Goal: Transaction & Acquisition: Purchase product/service

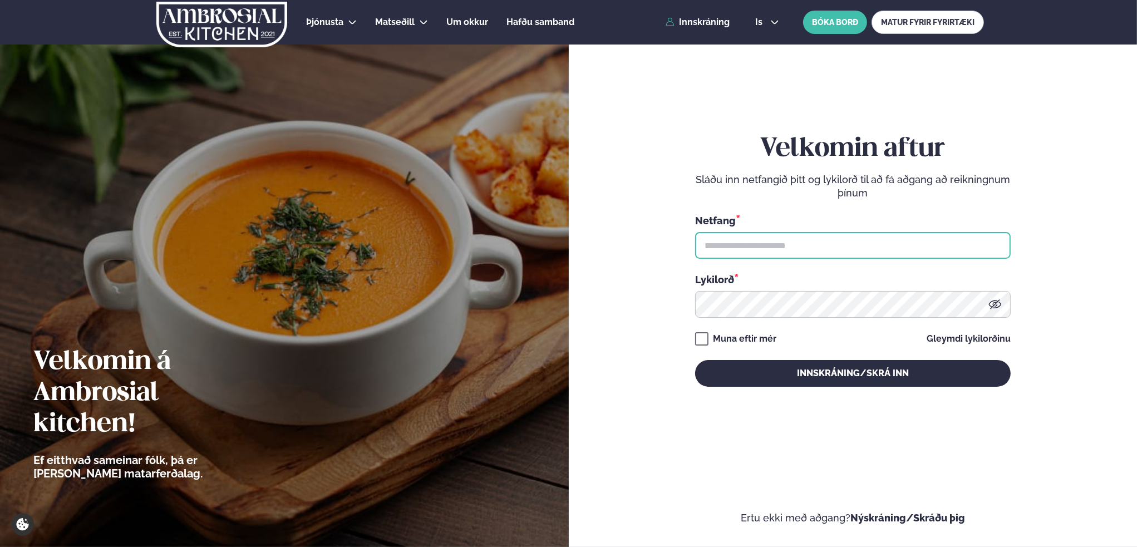
click at [770, 240] on input "text" at bounding box center [853, 245] width 316 height 27
type input "**********"
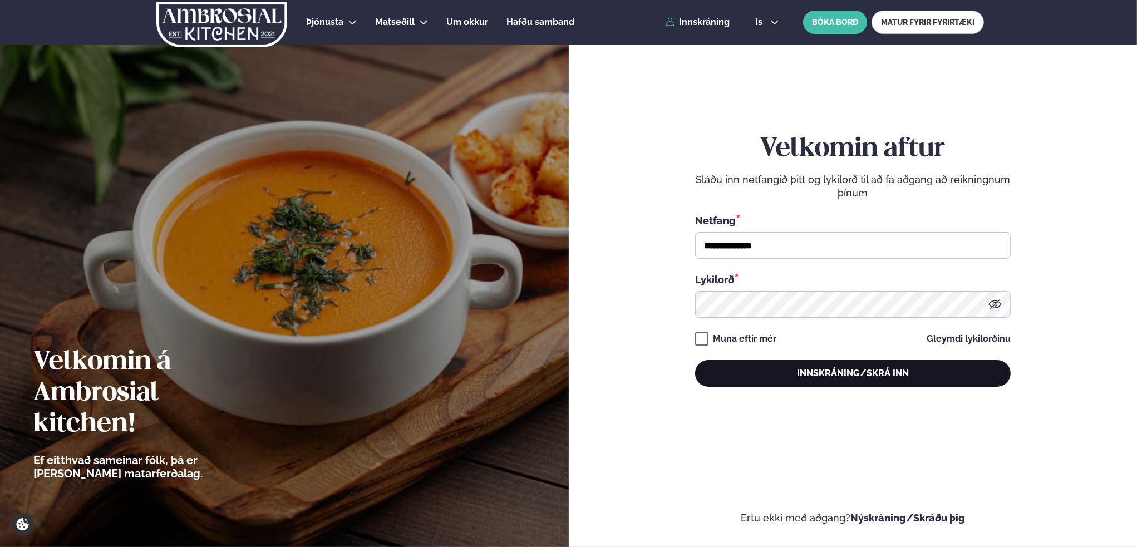
click at [863, 366] on button "Innskráning/Skrá inn" at bounding box center [853, 373] width 316 height 27
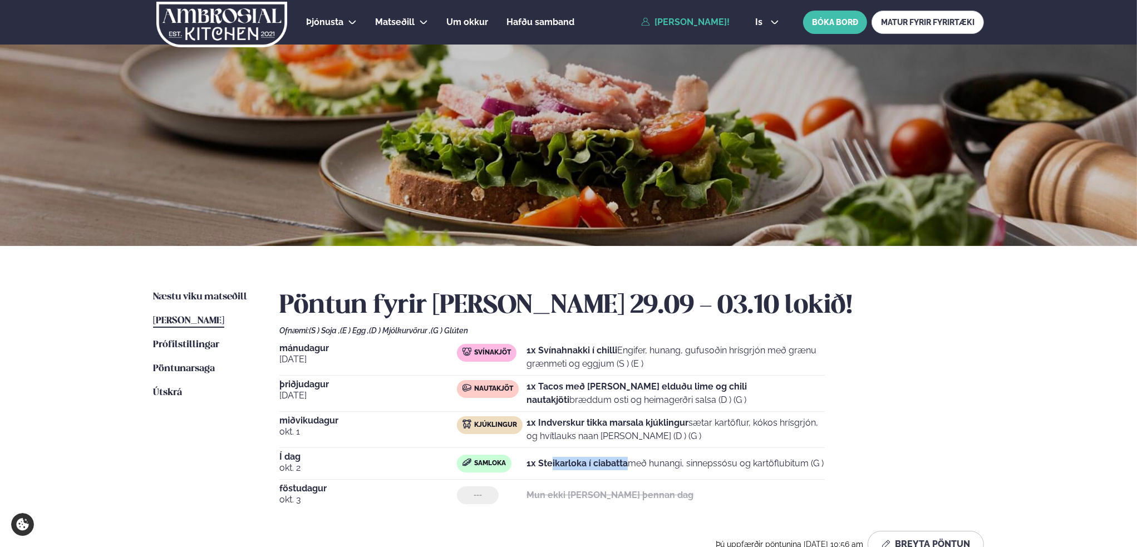
drag, startPoint x: 552, startPoint y: 455, endPoint x: 628, endPoint y: 456, distance: 76.3
click at [628, 458] on strong "1x Steikarloka í ciabatta" at bounding box center [577, 463] width 101 height 11
click at [675, 460] on p "1x Steikarloka í ciabatta með hunangi, sinnepssósu og kartöflubitum (G )" at bounding box center [675, 463] width 297 height 13
drag, startPoint x: 650, startPoint y: 458, endPoint x: 824, endPoint y: 458, distance: 173.7
click at [822, 458] on p "1x Steikarloka í ciabatta með hunangi, sinnepssósu og kartöflubitum (G )" at bounding box center [675, 463] width 297 height 13
